Goal: Information Seeking & Learning: Learn about a topic

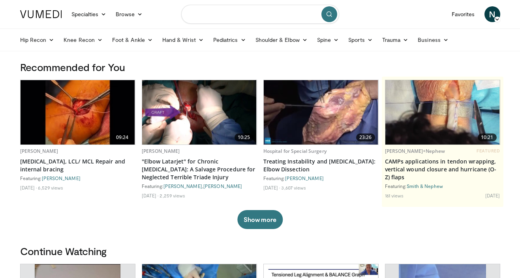
click at [278, 21] on input "Search topics, interventions" at bounding box center [260, 14] width 158 height 19
type input "*******"
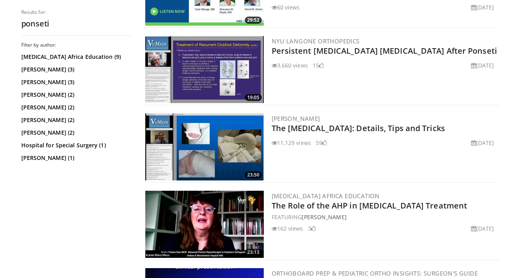
scroll to position [524, 0]
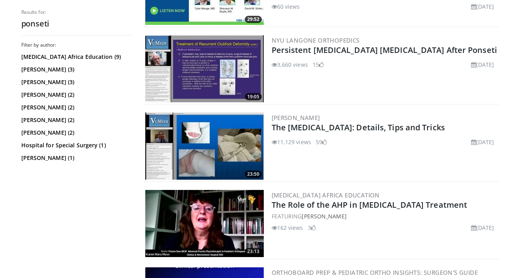
click at [219, 150] on img at bounding box center [204, 146] width 118 height 67
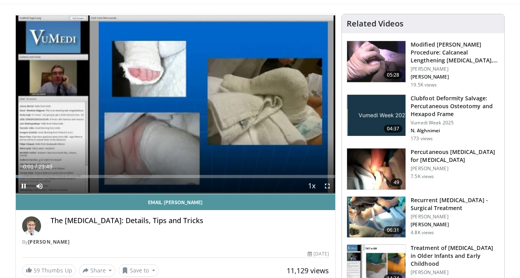
scroll to position [45, 0]
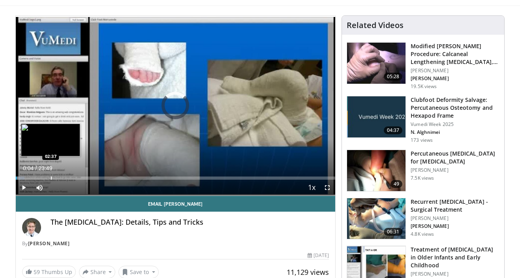
click at [51, 176] on div "Loaded : 2.77% 00:04 02:37" at bounding box center [176, 176] width 320 height 8
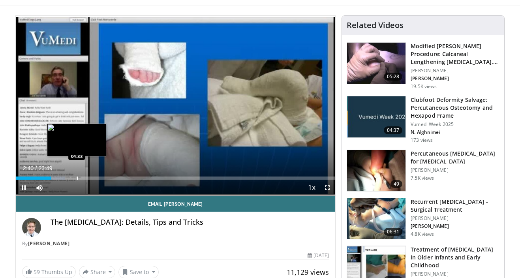
click at [77, 177] on div "Progress Bar" at bounding box center [77, 178] width 1 height 3
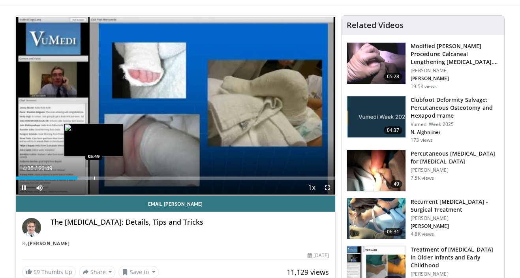
click at [94, 176] on div "Loaded : 23.59% 04:35 05:49" at bounding box center [176, 176] width 320 height 8
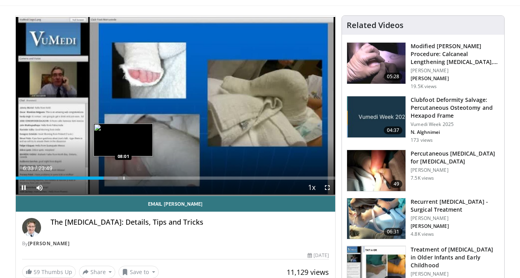
click at [123, 176] on div "Loaded : 31.91% 06:33 08:01" at bounding box center [176, 176] width 320 height 8
click at [121, 177] on div "Progress Bar" at bounding box center [121, 178] width 1 height 3
click at [129, 177] on div "Progress Bar" at bounding box center [129, 178] width 1 height 3
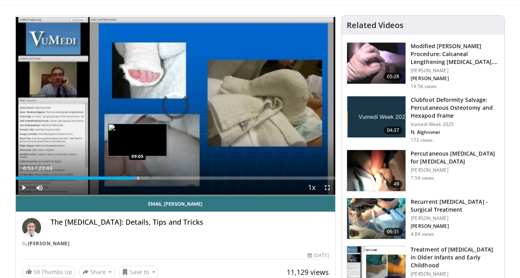
click at [138, 178] on div "Progress Bar" at bounding box center [138, 178] width 1 height 3
click at [144, 179] on div "Progress Bar" at bounding box center [144, 178] width 1 height 3
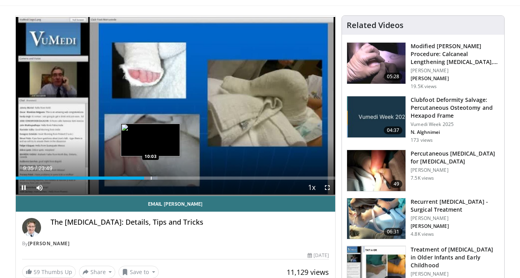
click at [151, 177] on div "Progress Bar" at bounding box center [151, 178] width 1 height 3
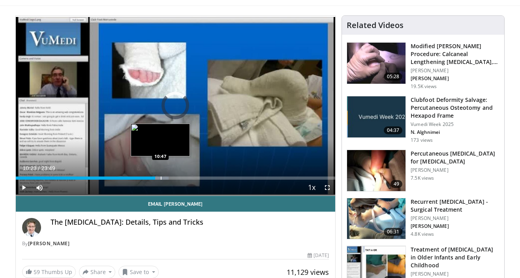
click at [161, 177] on div "Progress Bar" at bounding box center [161, 178] width 1 height 3
click at [167, 177] on div "Progress Bar" at bounding box center [167, 178] width 1 height 3
click at [164, 178] on div "Progress Bar" at bounding box center [164, 178] width 1 height 3
click at [157, 178] on div "Progress Bar" at bounding box center [157, 178] width 1 height 3
click at [160, 179] on div "Progress Bar" at bounding box center [160, 178] width 1 height 3
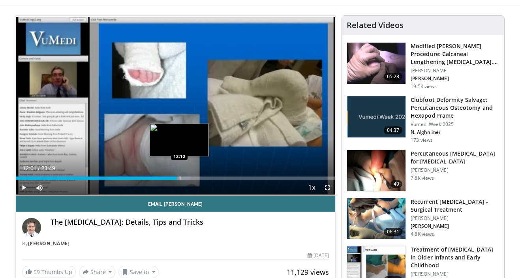
click at [180, 177] on div "Progress Bar" at bounding box center [180, 178] width 1 height 3
click at [186, 178] on div "Progress Bar" at bounding box center [186, 178] width 1 height 3
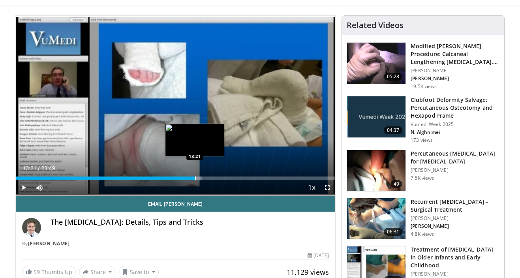
click at [195, 177] on div "Progress Bar" at bounding box center [195, 178] width 1 height 3
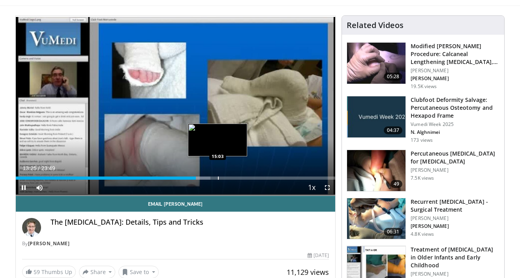
click at [218, 177] on div "Progress Bar" at bounding box center [218, 178] width 1 height 3
click at [210, 179] on div "Progress Bar" at bounding box center [210, 178] width 1 height 3
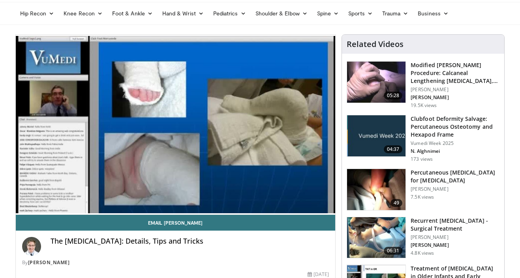
scroll to position [28, 0]
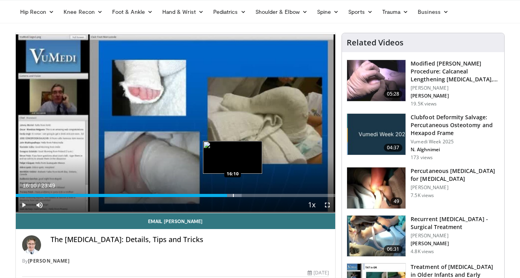
click at [233, 195] on div "Progress Bar" at bounding box center [233, 195] width 1 height 3
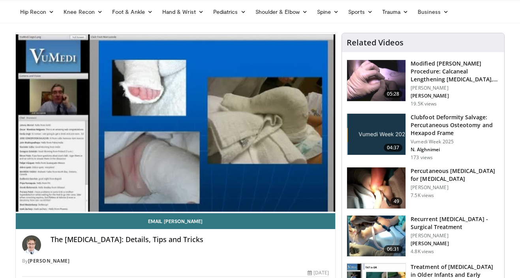
click at [385, 189] on img at bounding box center [376, 187] width 58 height 41
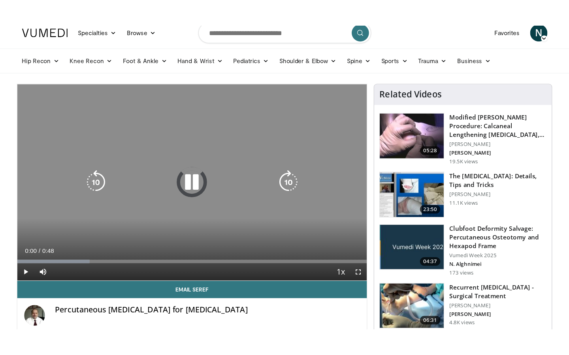
scroll to position [14, 0]
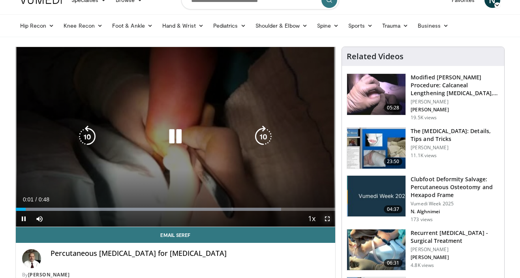
click at [329, 217] on span "Video Player" at bounding box center [328, 219] width 16 height 16
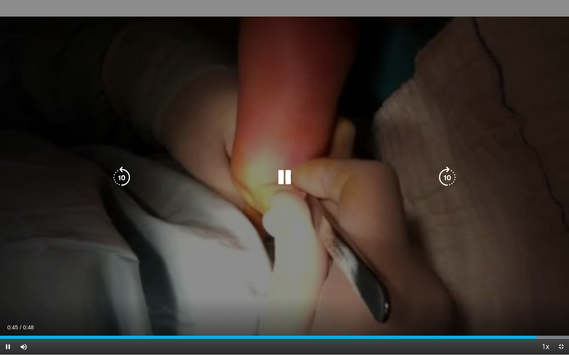
click at [286, 181] on icon "Video Player" at bounding box center [284, 178] width 22 height 22
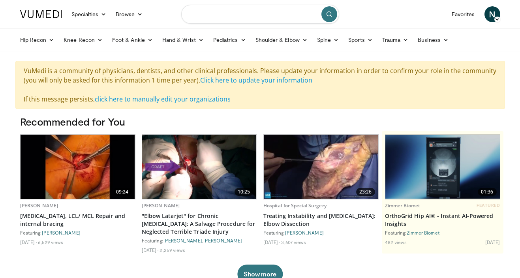
click at [273, 16] on input "Search topics, interventions" at bounding box center [260, 14] width 158 height 19
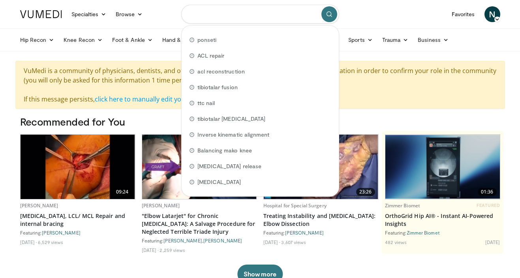
paste input "**********"
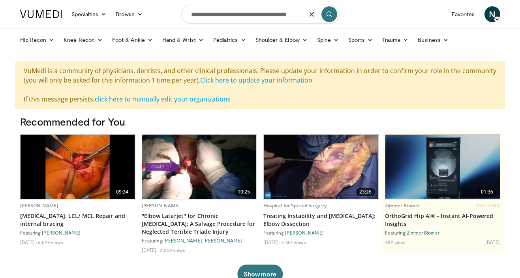
type input "**********"
click at [328, 14] on icon "submit" at bounding box center [329, 14] width 6 height 6
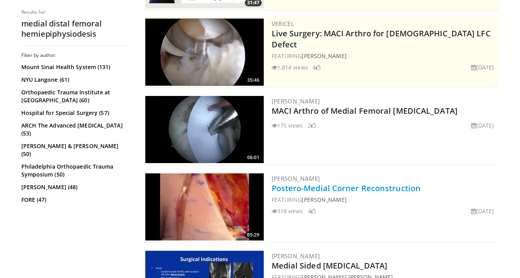
scroll to position [138, 0]
